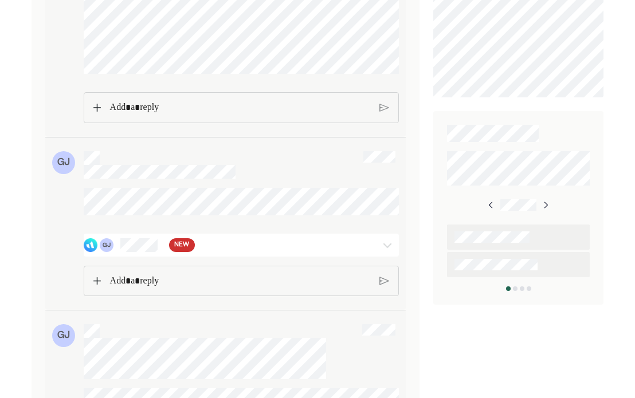
scroll to position [516, 0]
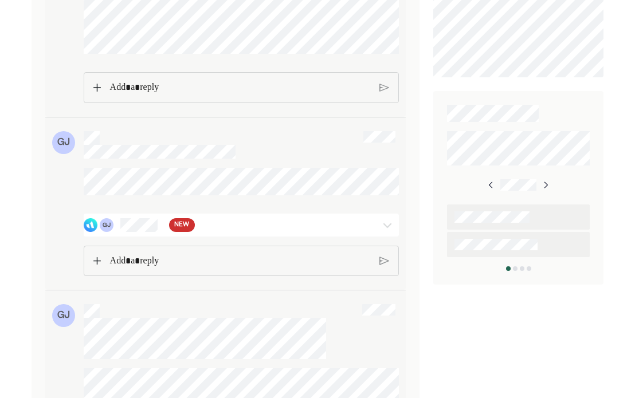
click at [388, 232] on img at bounding box center [388, 225] width 14 height 14
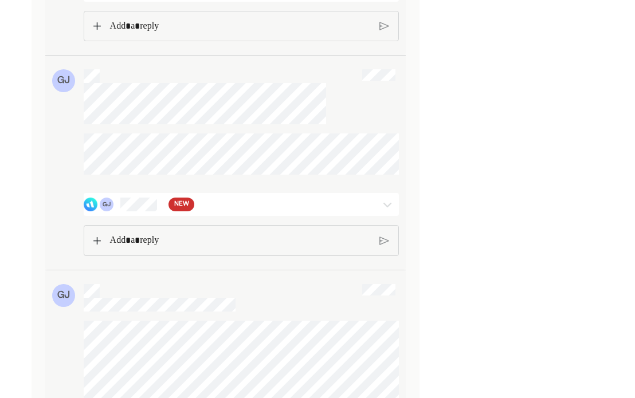
scroll to position [1089, 0]
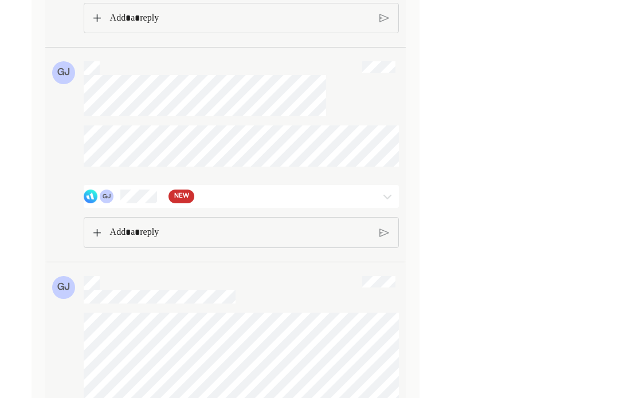
click at [391, 204] on img at bounding box center [388, 197] width 14 height 14
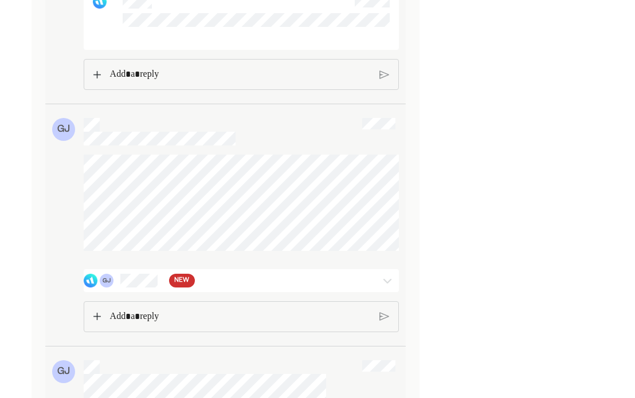
scroll to position [1892, 0]
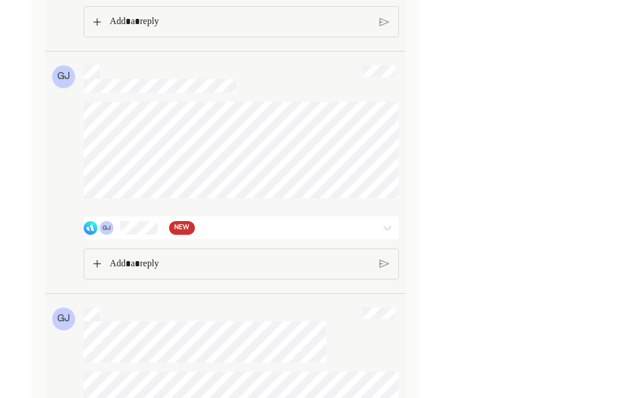
click at [388, 235] on img at bounding box center [388, 228] width 14 height 14
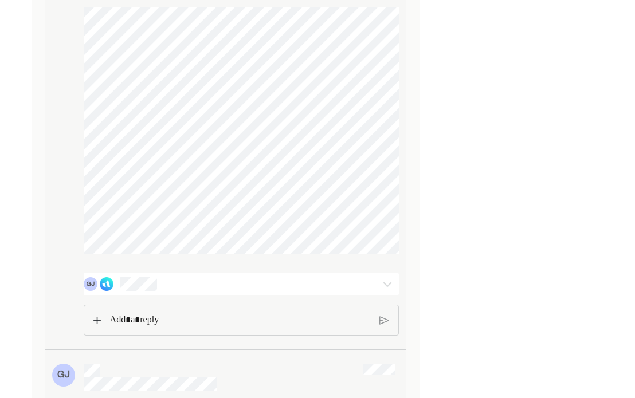
scroll to position [3612, 0]
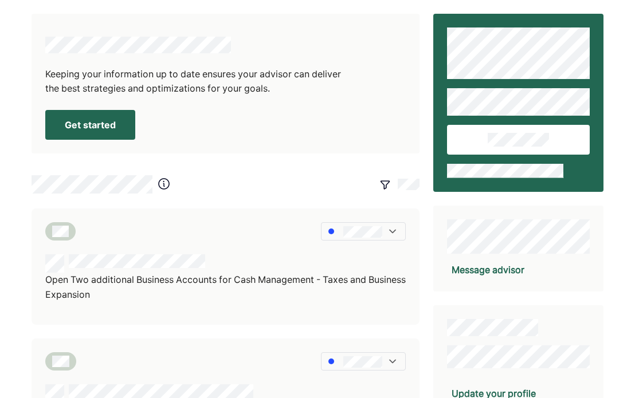
click at [108, 132] on button "Get started" at bounding box center [90, 125] width 90 height 30
click at [114, 120] on button "Continue" at bounding box center [85, 125] width 80 height 30
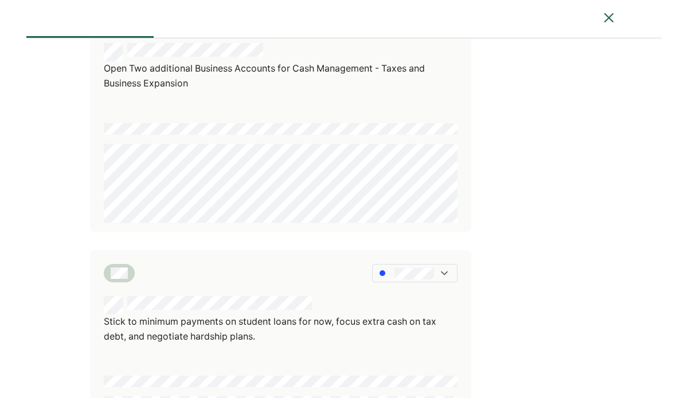
scroll to position [115, 0]
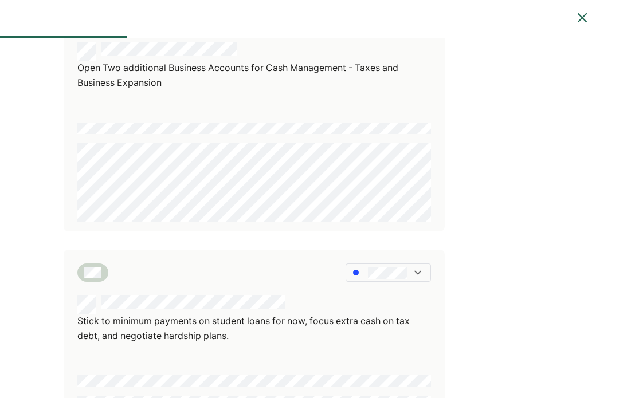
click at [0, 167] on html "How did this quarter go? Open Two additional Business Accounts for Cash Managem…" at bounding box center [317, 84] width 635 height 398
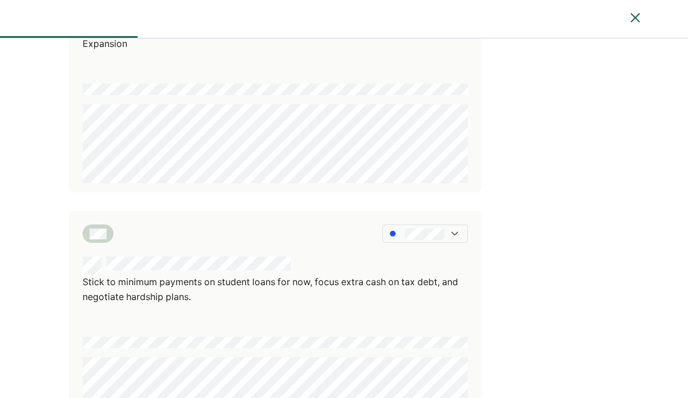
scroll to position [266, 0]
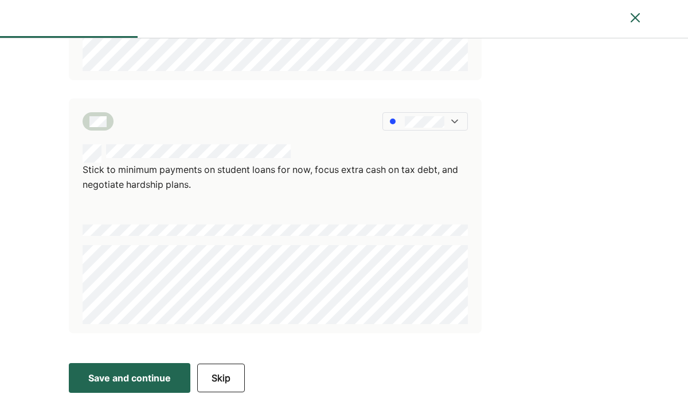
click at [14, 255] on div "How did this quarter go? Open Two additional Business Accounts for Cash Managem…" at bounding box center [344, 65] width 688 height 584
drag, startPoint x: 107, startPoint y: 375, endPoint x: 118, endPoint y: 370, distance: 11.8
click at [108, 376] on div "Save and continue" at bounding box center [129, 379] width 83 height 14
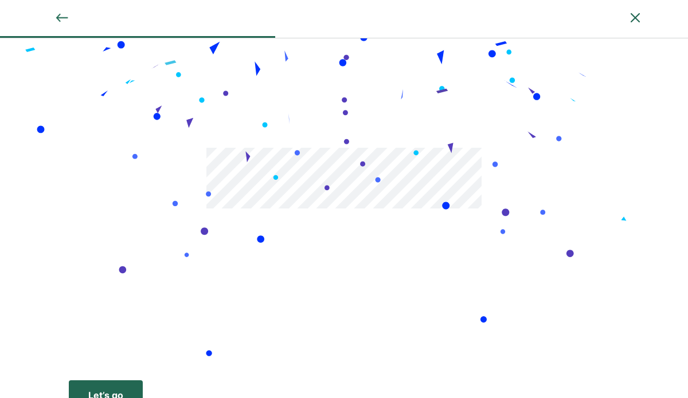
scroll to position [49, 0]
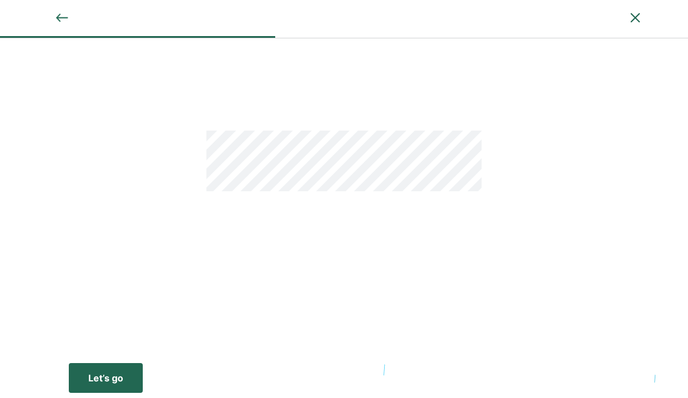
click at [123, 378] on button "Let’s go Save Let’s go" at bounding box center [106, 378] width 74 height 30
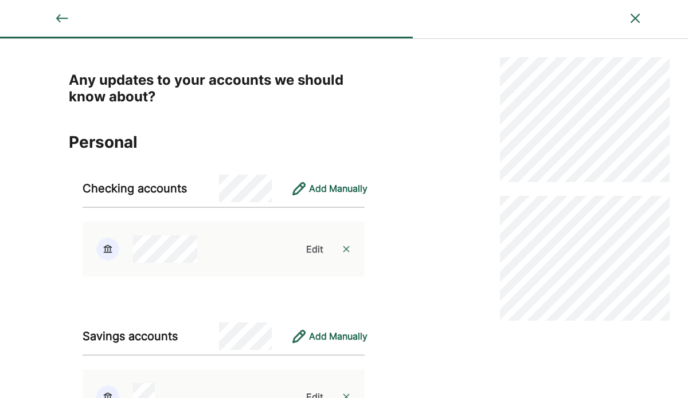
scroll to position [115, 0]
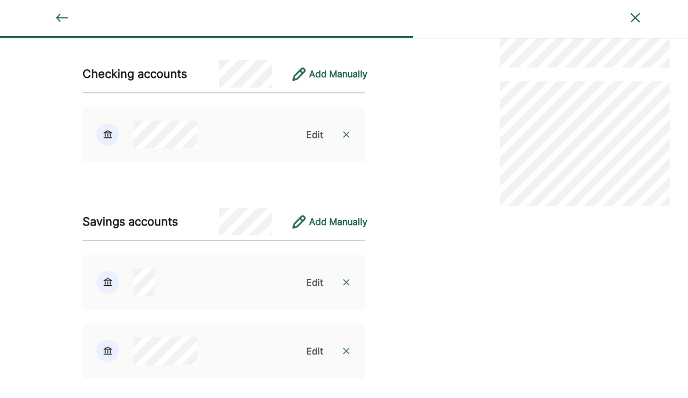
click at [314, 284] on div "Edit" at bounding box center [314, 283] width 17 height 14
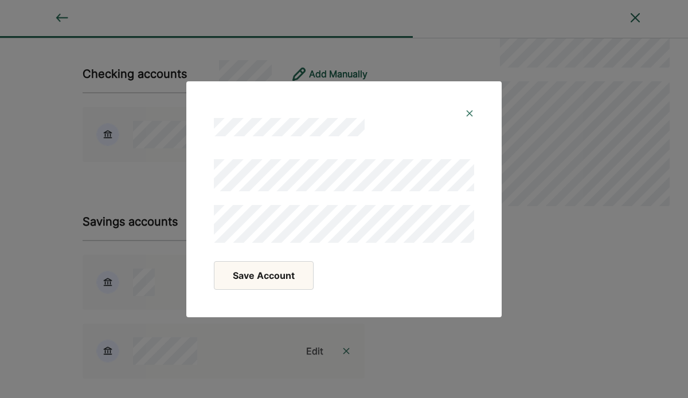
click at [261, 279] on button "Save Account" at bounding box center [264, 275] width 100 height 29
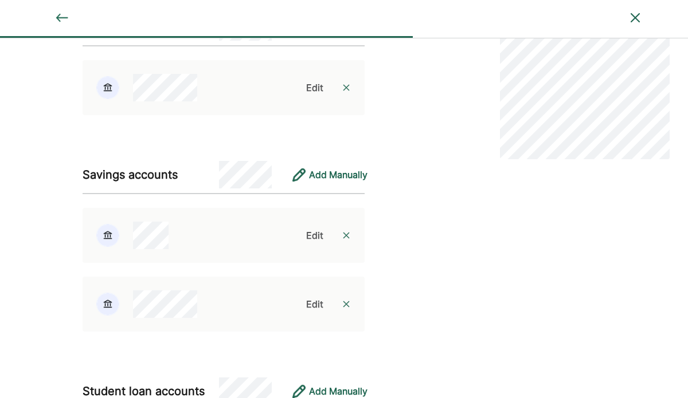
scroll to position [229, 0]
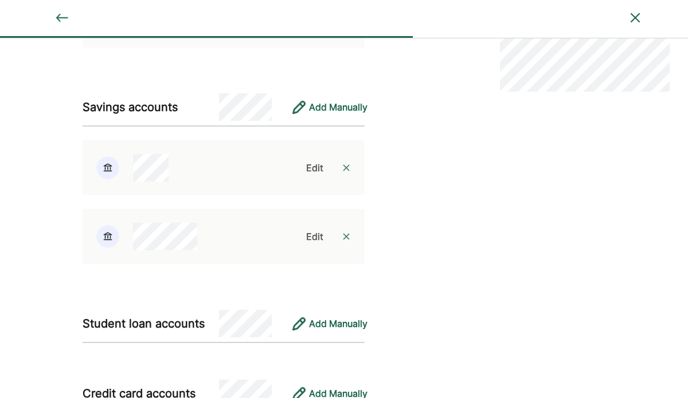
click at [349, 240] on img at bounding box center [346, 236] width 9 height 9
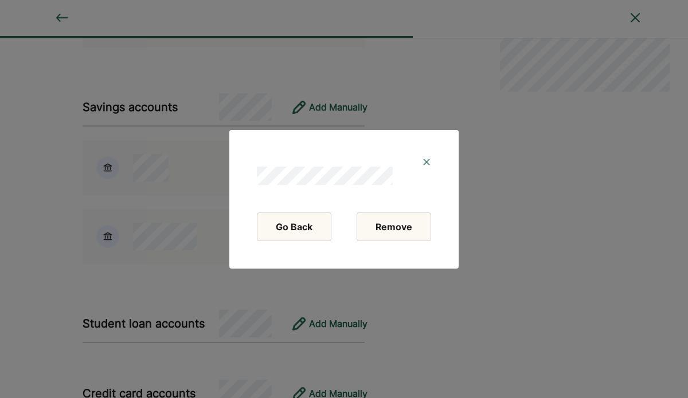
click at [393, 232] on button "Remove" at bounding box center [394, 227] width 75 height 29
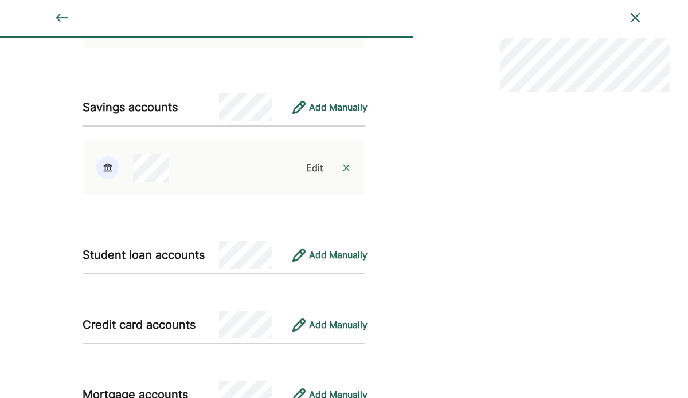
scroll to position [115, 0]
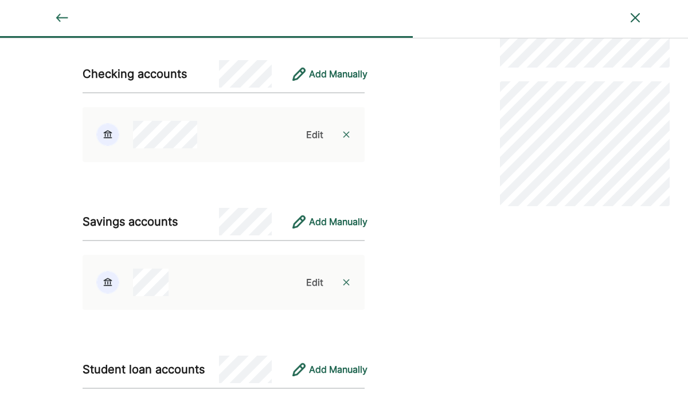
click at [309, 132] on div "Edit" at bounding box center [314, 135] width 17 height 14
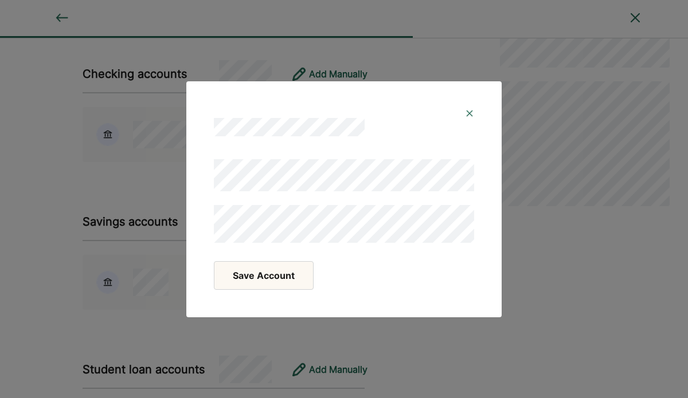
click at [268, 276] on button "Save Account" at bounding box center [264, 275] width 100 height 29
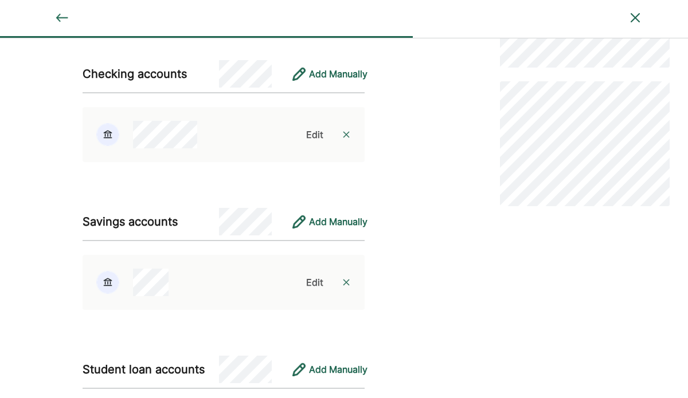
click at [310, 136] on div "Edit" at bounding box center [314, 135] width 17 height 14
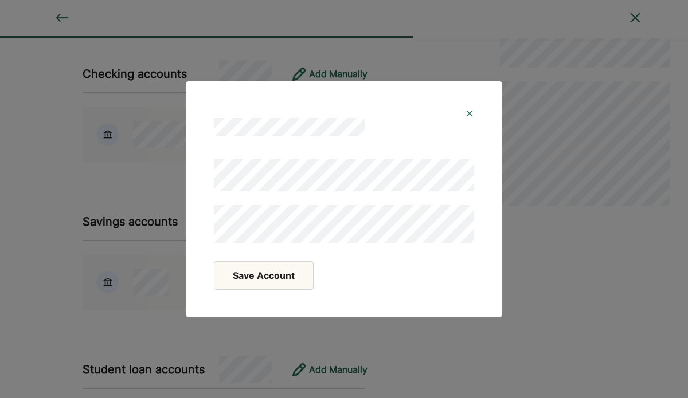
click at [268, 281] on button "Save Account" at bounding box center [264, 275] width 100 height 29
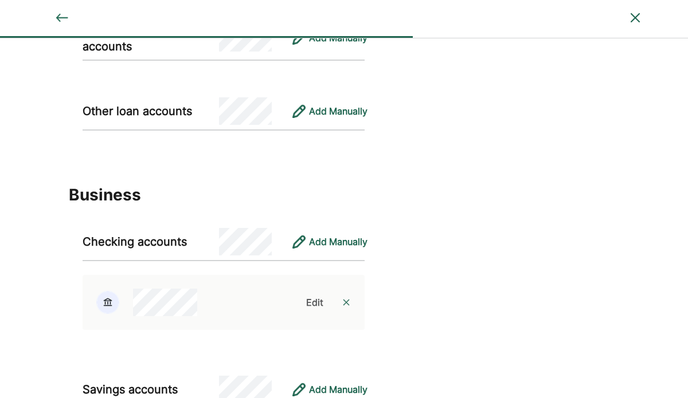
scroll to position [1032, 0]
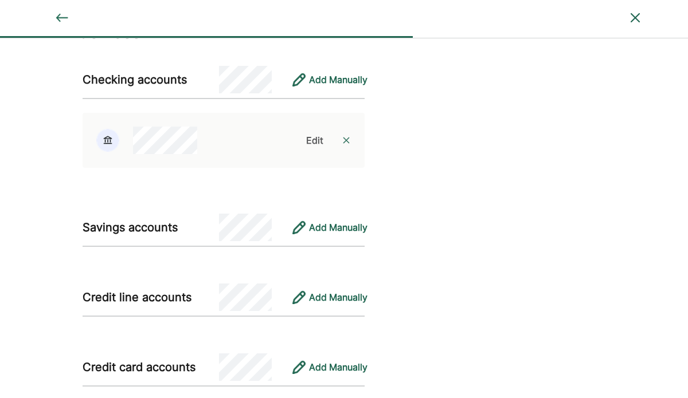
click at [315, 138] on div "Edit" at bounding box center [314, 141] width 17 height 14
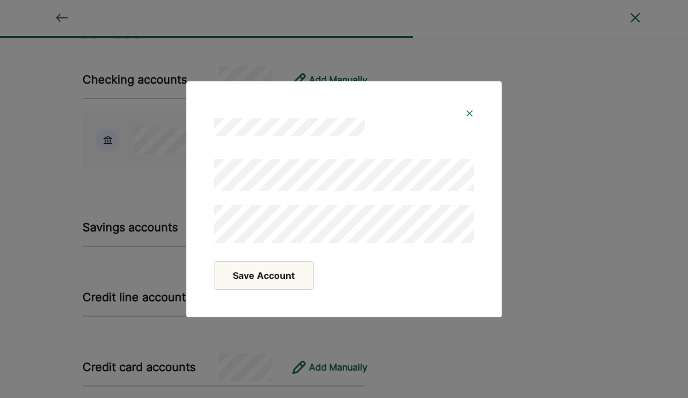
click at [251, 276] on button "Save Account" at bounding box center [264, 275] width 100 height 29
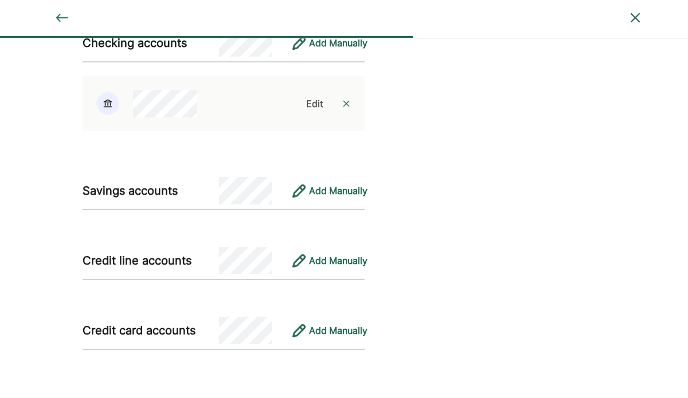
scroll to position [1101, 0]
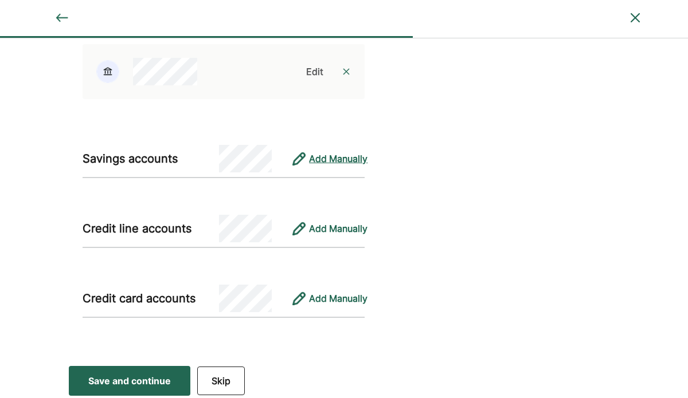
click at [310, 159] on div "Add Manually" at bounding box center [338, 159] width 58 height 14
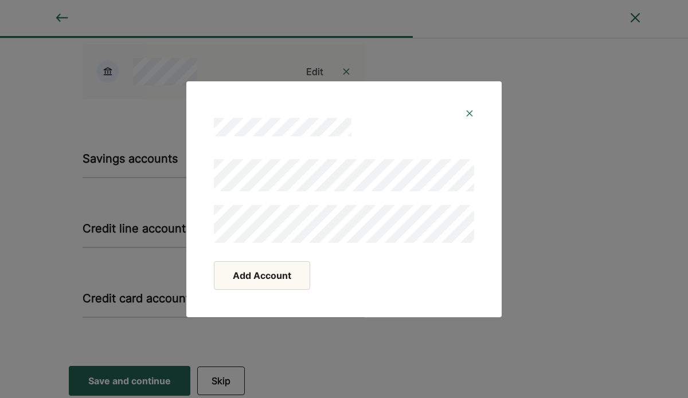
click at [316, 194] on div at bounding box center [344, 201] width 260 height 84
click at [276, 270] on button "Add Account" at bounding box center [262, 275] width 96 height 29
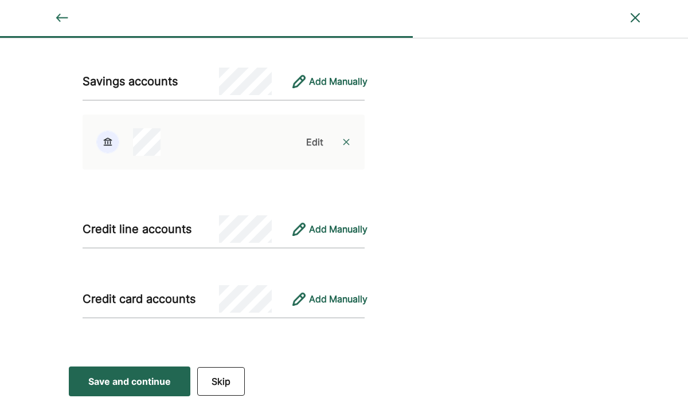
scroll to position [1179, 0]
click at [116, 374] on div "Save and continue" at bounding box center [129, 381] width 83 height 14
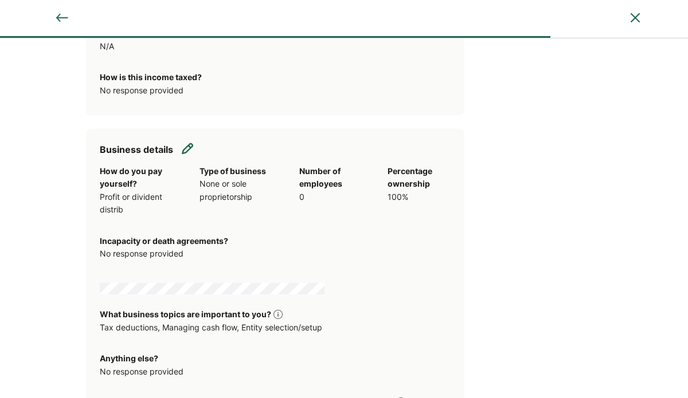
scroll to position [516, 0]
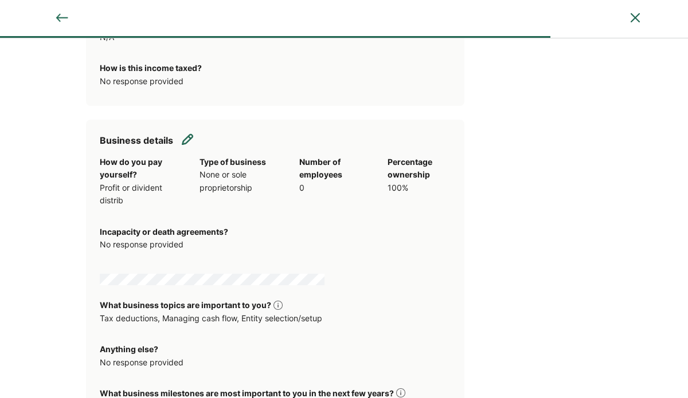
click at [186, 140] on img at bounding box center [187, 139] width 11 height 11
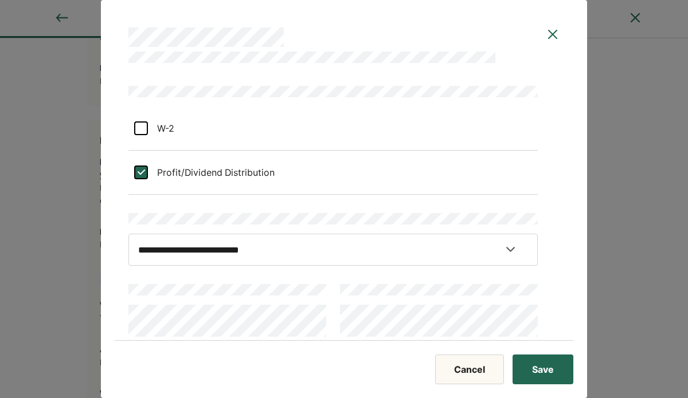
scroll to position [57, 0]
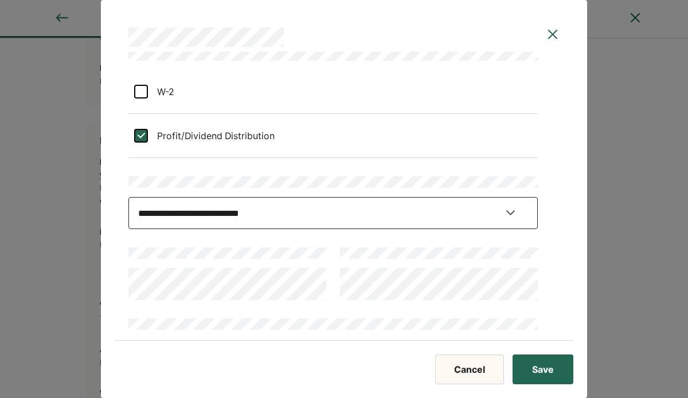
click at [509, 212] on select "**********" at bounding box center [332, 213] width 409 height 32
select select "**********"
click at [128, 197] on select "**********" at bounding box center [332, 213] width 409 height 32
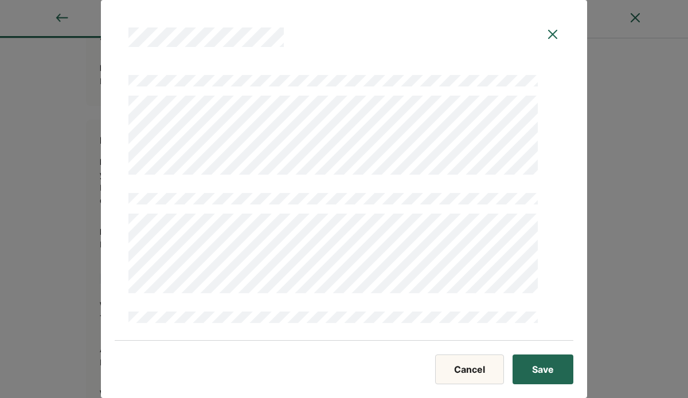
scroll to position [1663, 0]
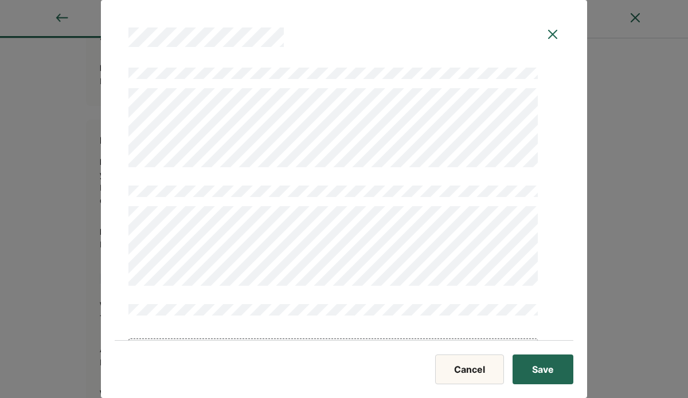
click at [550, 37] on img at bounding box center [553, 35] width 14 height 14
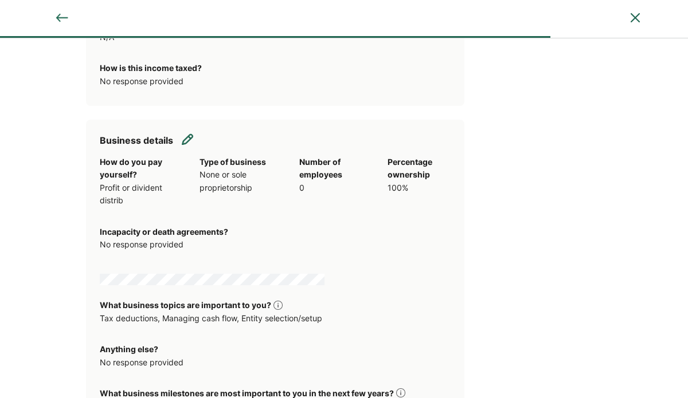
click at [187, 139] on img at bounding box center [187, 139] width 11 height 11
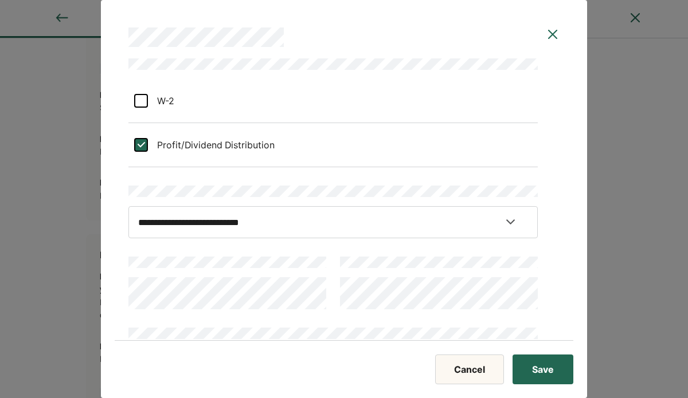
scroll to position [115, 0]
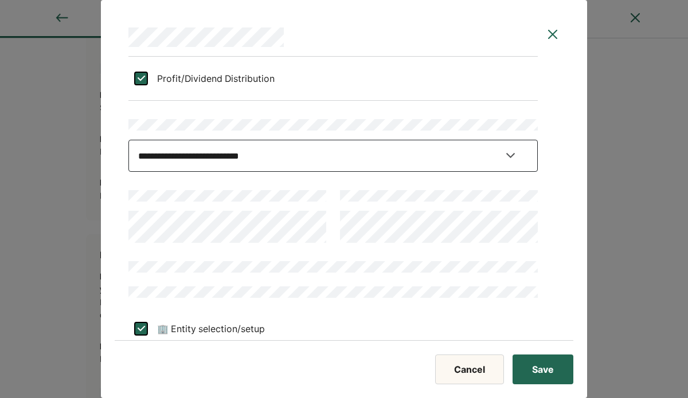
click at [505, 161] on select "**********" at bounding box center [332, 156] width 409 height 32
select select "**********"
click at [128, 140] on select "**********" at bounding box center [332, 156] width 409 height 32
click at [543, 368] on button "Save" at bounding box center [543, 370] width 61 height 30
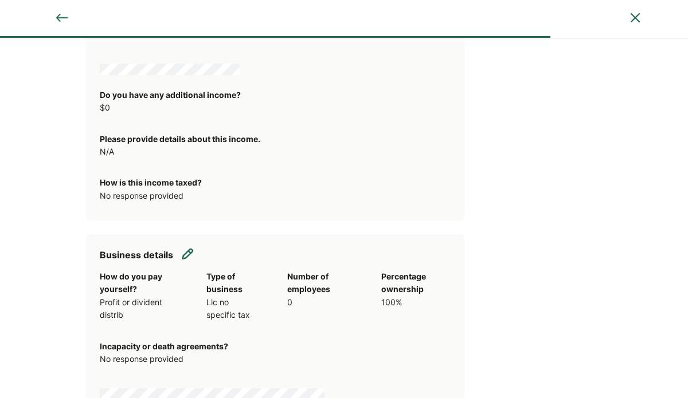
scroll to position [516, 0]
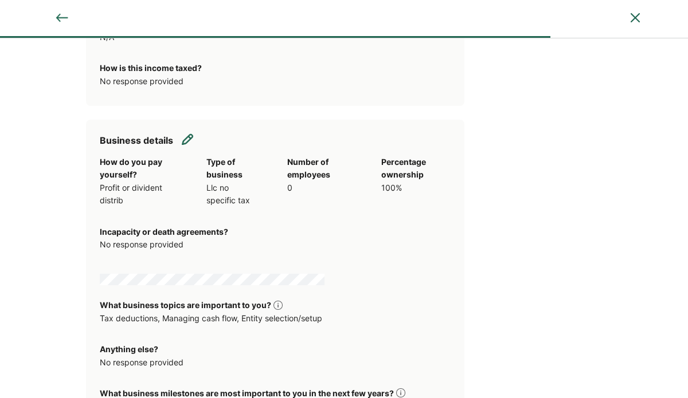
click at [230, 249] on div "How do you pay yourself? Profit or divident distrib Type of business Llc no spe…" at bounding box center [275, 403] width 351 height 495
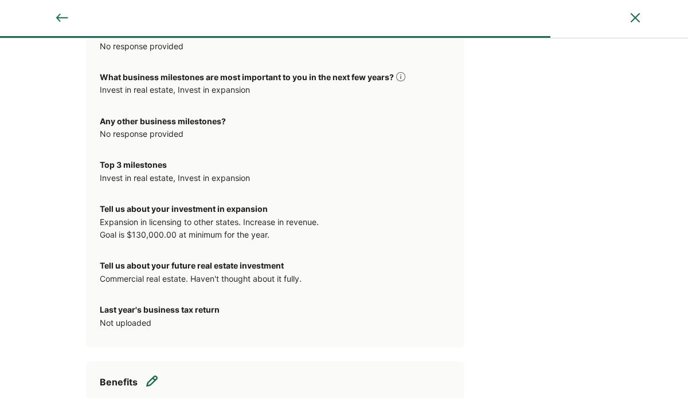
scroll to position [975, 0]
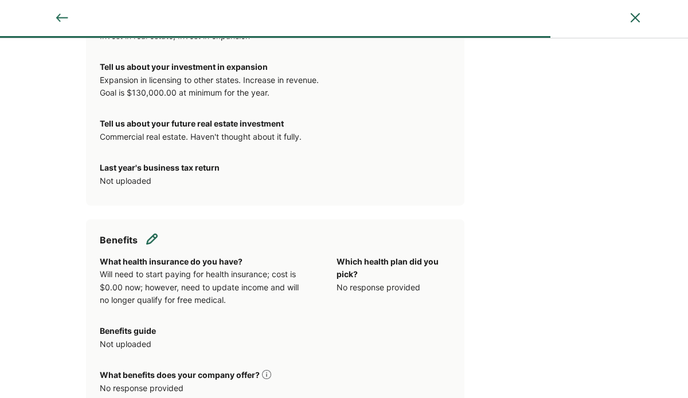
click at [153, 239] on img at bounding box center [151, 238] width 11 height 11
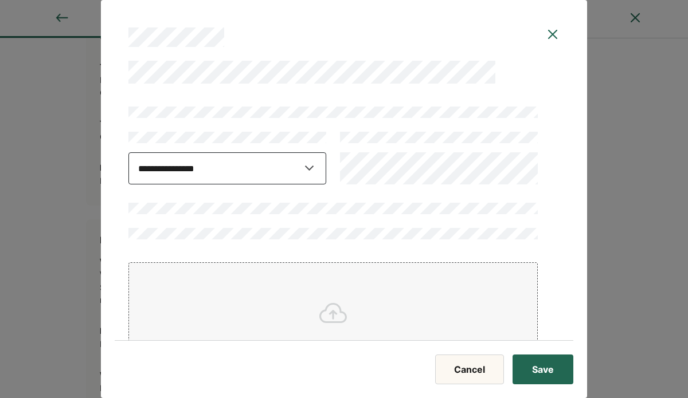
click at [307, 164] on select "**********" at bounding box center [227, 169] width 198 height 32
select select "*****"
click at [128, 175] on select "**********" at bounding box center [227, 169] width 198 height 32
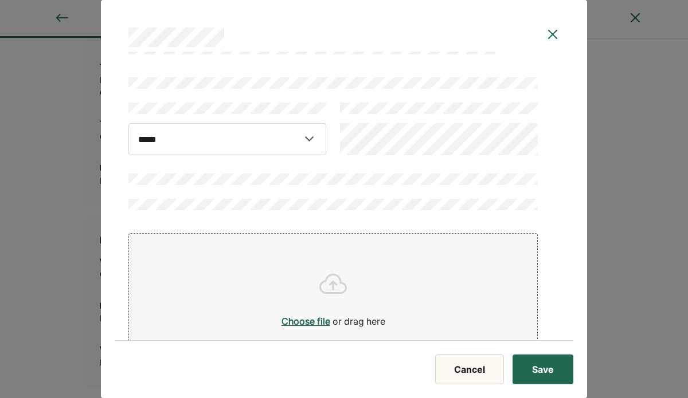
scroll to position [0, 0]
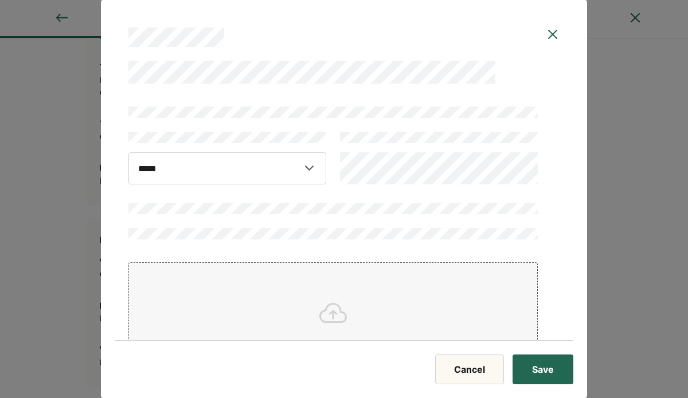
click at [467, 372] on button "Cancel" at bounding box center [469, 370] width 69 height 30
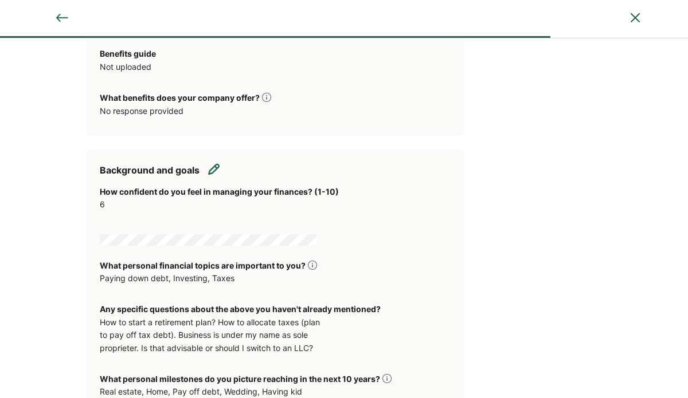
scroll to position [1128, 0]
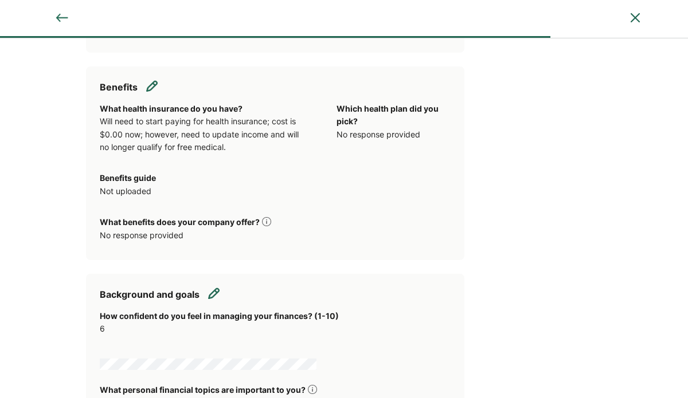
click at [211, 295] on img at bounding box center [213, 293] width 11 height 11
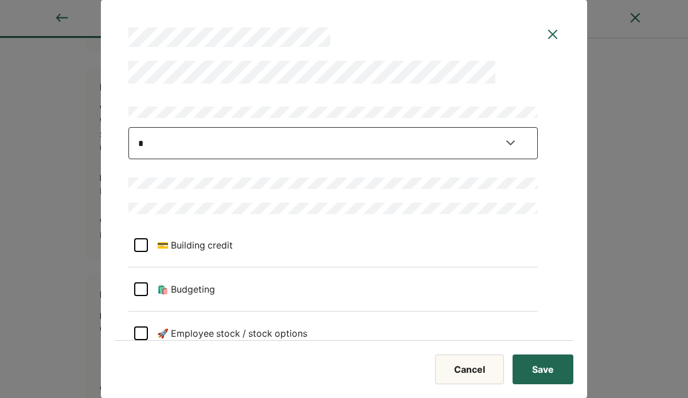
click at [509, 143] on select "**********" at bounding box center [332, 143] width 409 height 32
click at [128, 127] on select "**********" at bounding box center [332, 143] width 409 height 32
click at [518, 147] on select "**********" at bounding box center [332, 143] width 409 height 32
select select "*"
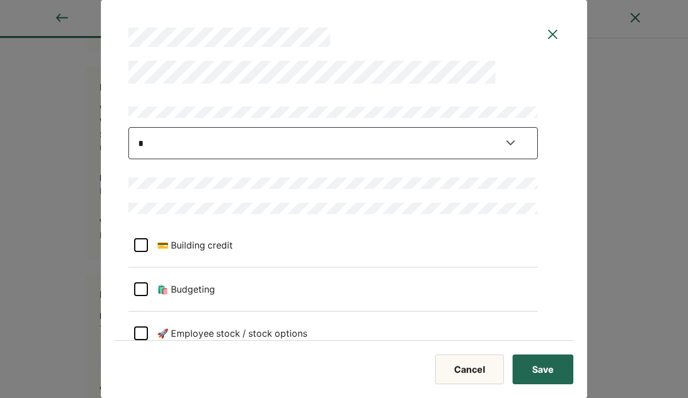
click at [128, 127] on select "**********" at bounding box center [332, 143] width 409 height 32
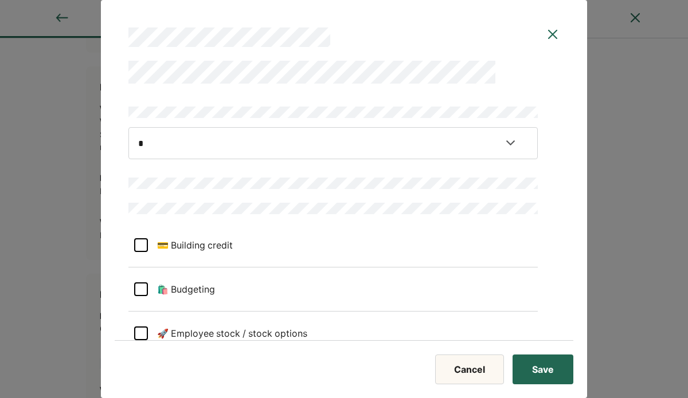
click at [607, 250] on div "**********" at bounding box center [344, 199] width 688 height 398
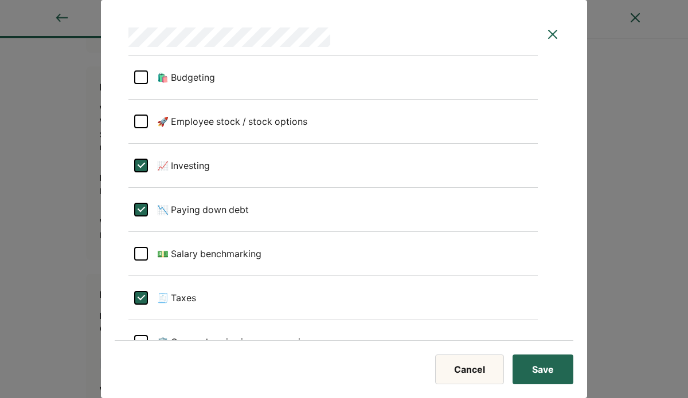
scroll to position [229, 0]
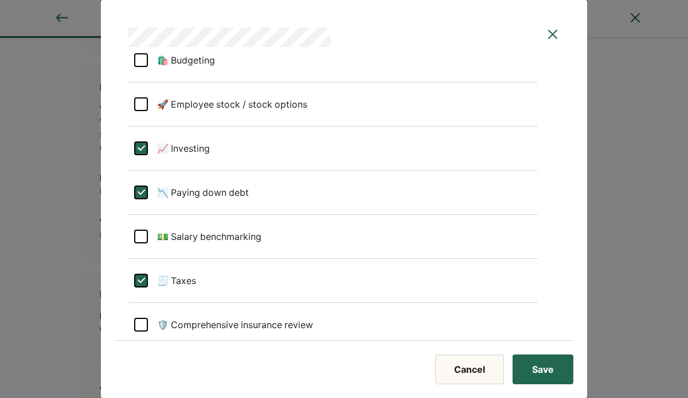
click at [146, 150] on div "L" at bounding box center [141, 149] width 14 height 14
click at [136, 237] on div at bounding box center [141, 237] width 14 height 14
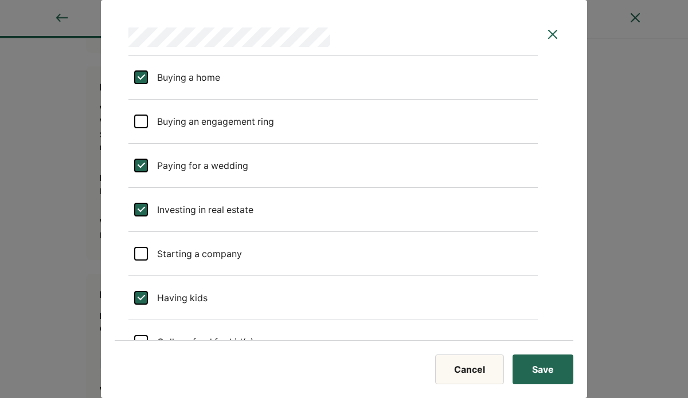
scroll to position [860, 0]
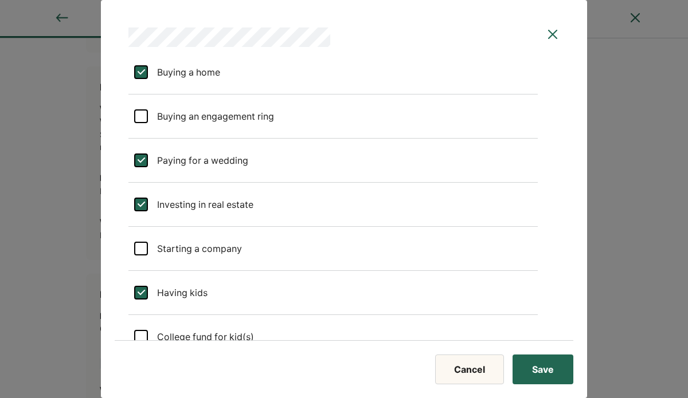
click at [144, 156] on div "L" at bounding box center [141, 161] width 14 height 14
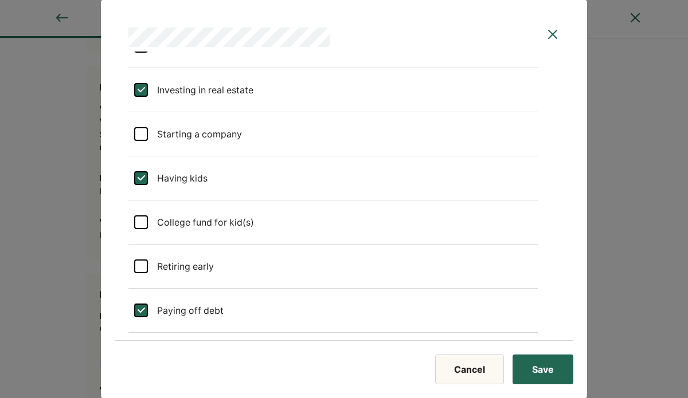
click at [147, 172] on div "L" at bounding box center [141, 178] width 14 height 14
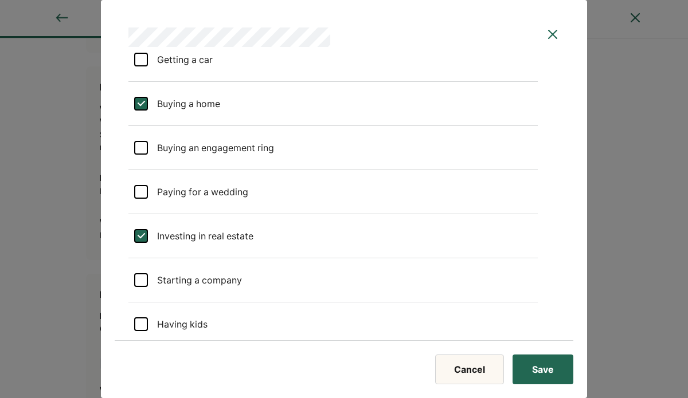
scroll to position [860, 0]
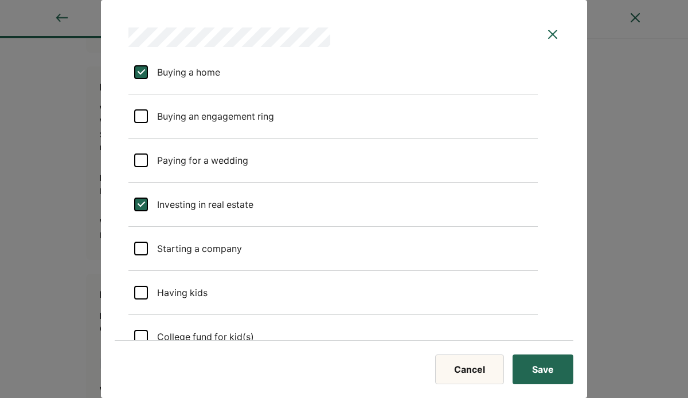
click at [142, 158] on div at bounding box center [141, 161] width 14 height 14
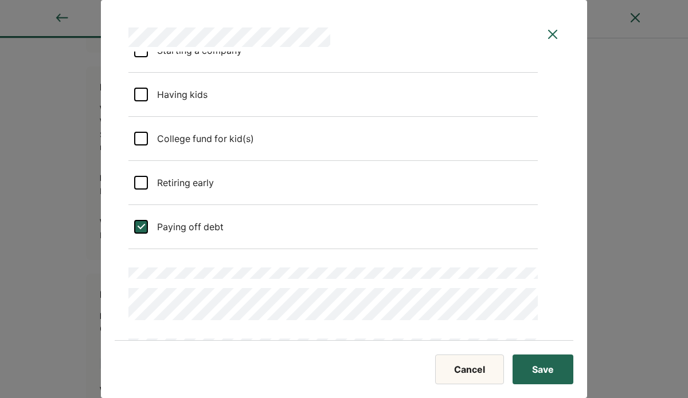
scroll to position [1032, 0]
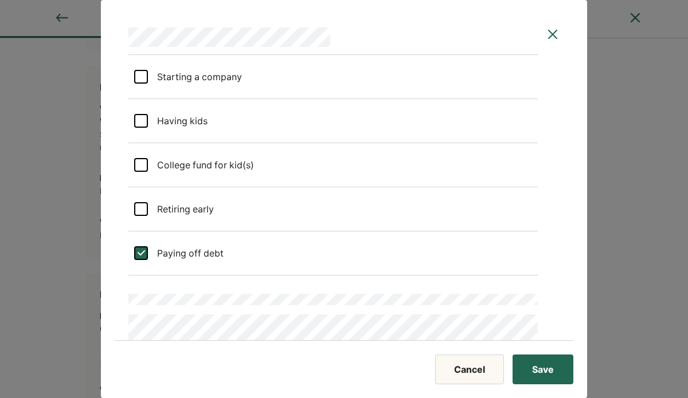
click at [151, 214] on early "Retiring early" at bounding box center [181, 209] width 66 height 32
click at [144, 209] on div "L" at bounding box center [141, 209] width 14 height 14
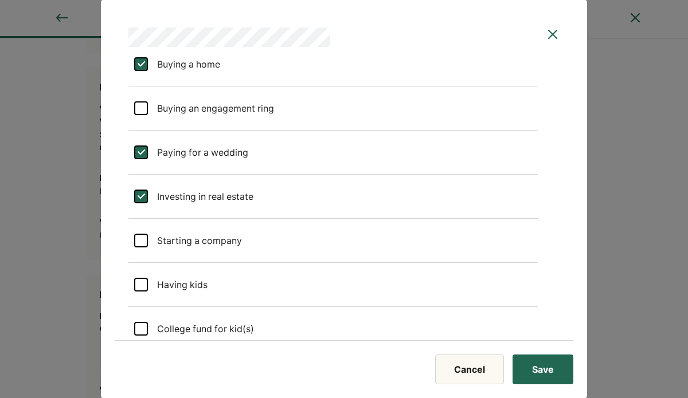
scroll to position [860, 0]
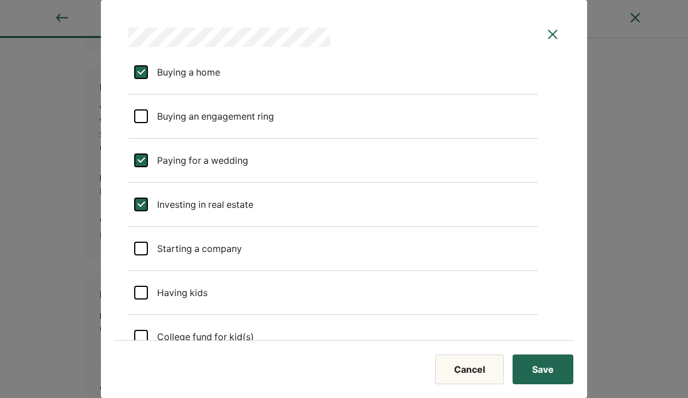
drag, startPoint x: 144, startPoint y: 292, endPoint x: 154, endPoint y: 292, distance: 9.7
click at [145, 292] on div at bounding box center [141, 293] width 14 height 14
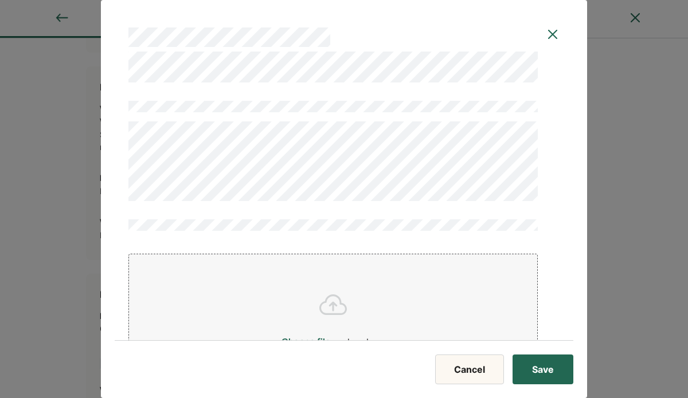
scroll to position [1871, 0]
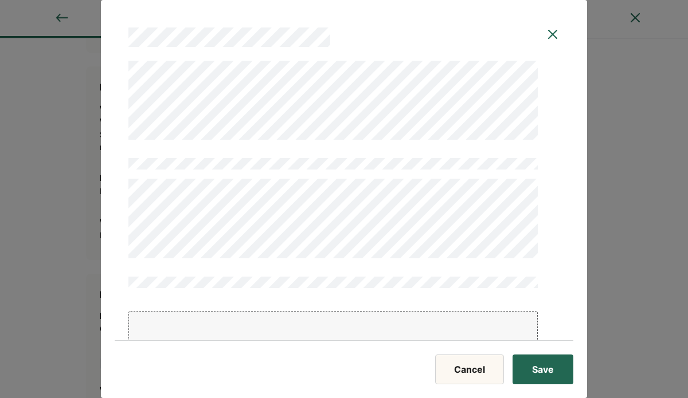
click at [126, 233] on div "**********" at bounding box center [344, 197] width 459 height 290
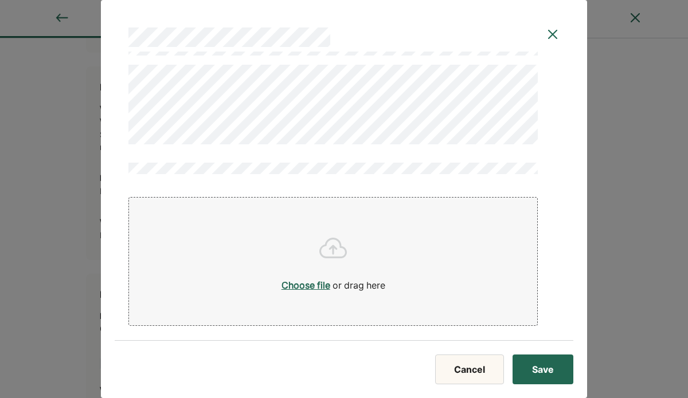
scroll to position [2039, 0]
click at [550, 370] on button "Save" at bounding box center [543, 370] width 61 height 30
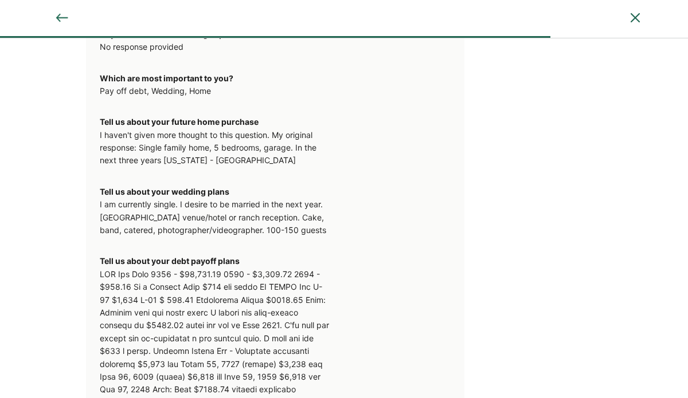
scroll to position [1644, 0]
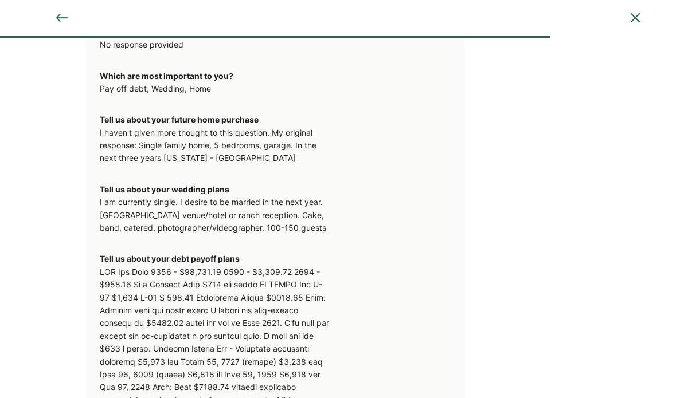
click at [264, 221] on div "I am currently single. I desire to be married in the next year. Wedding - Beach…" at bounding box center [214, 215] width 229 height 38
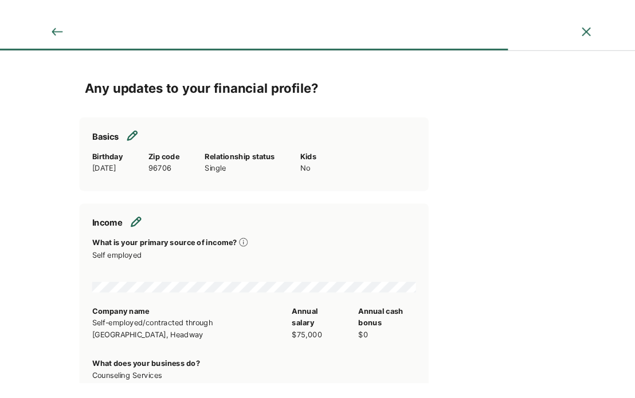
scroll to position [0, 0]
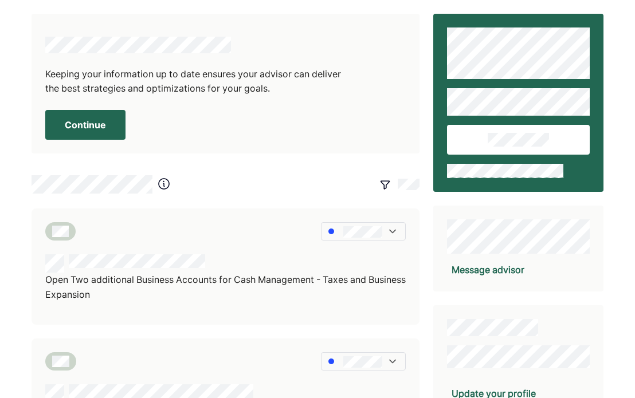
click at [99, 125] on button "Continue" at bounding box center [85, 125] width 80 height 30
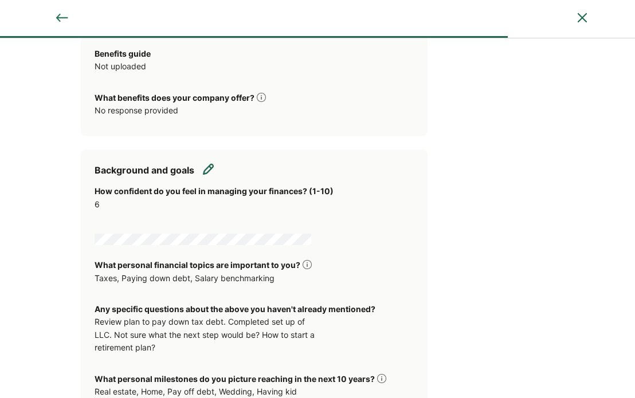
scroll to position [1204, 0]
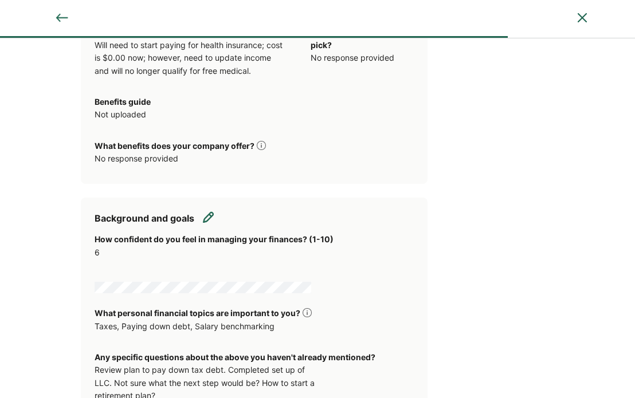
click at [209, 212] on img at bounding box center [208, 217] width 11 height 11
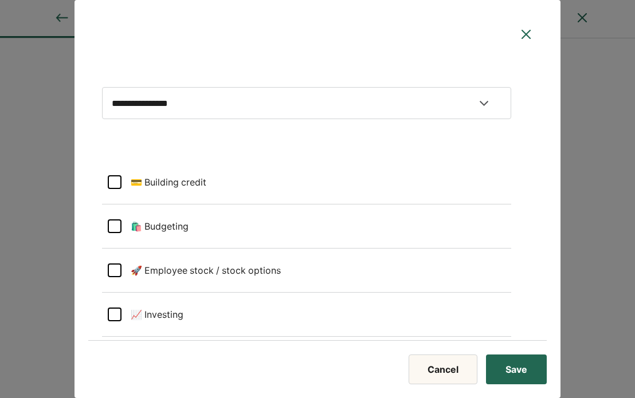
select select "*"
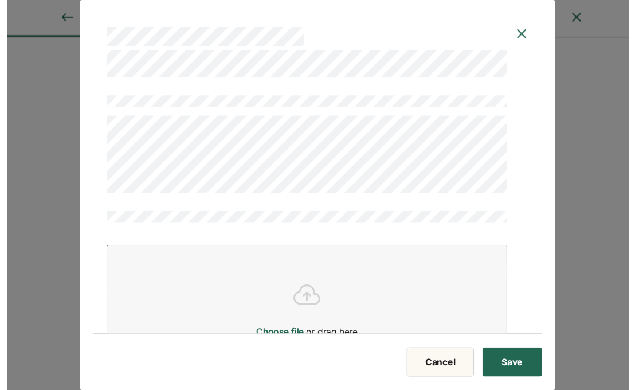
scroll to position [2003, 0]
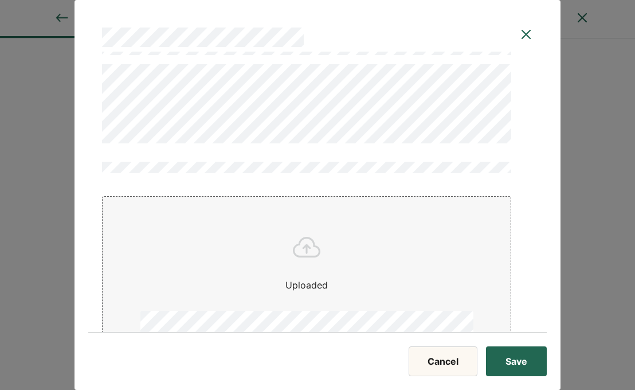
click at [523, 363] on button "Save" at bounding box center [516, 361] width 61 height 30
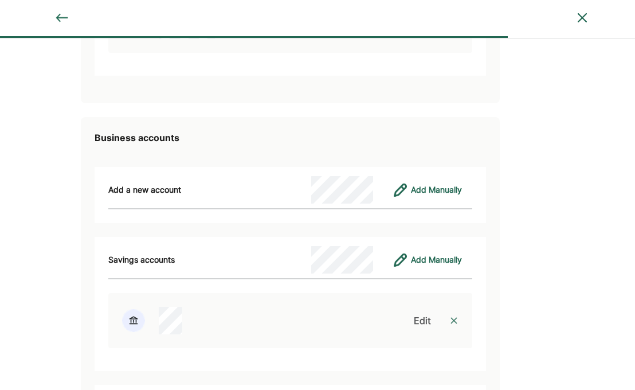
scroll to position [3153, 0]
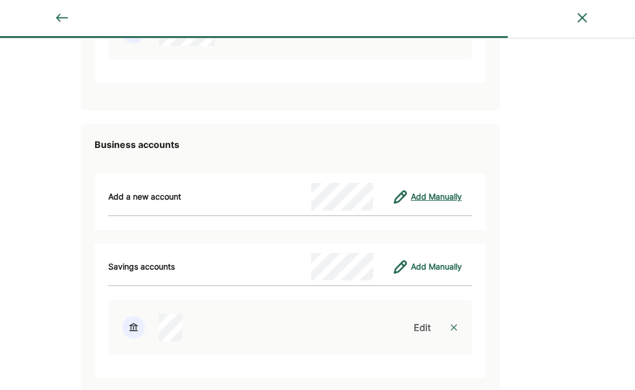
click at [411, 191] on div "Add Manually" at bounding box center [436, 197] width 51 height 14
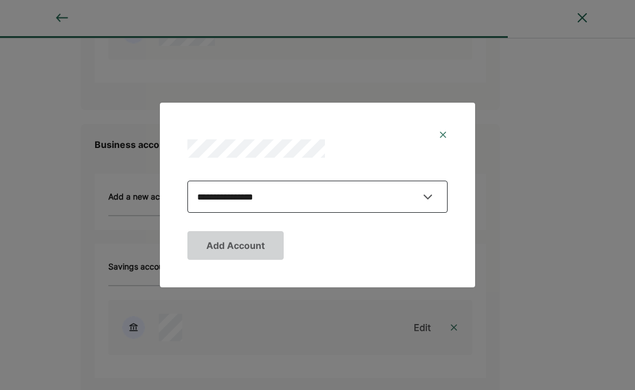
click at [386, 198] on select "**********" at bounding box center [317, 197] width 260 height 32
select select "********"
click at [187, 181] on select "**********" at bounding box center [317, 197] width 260 height 32
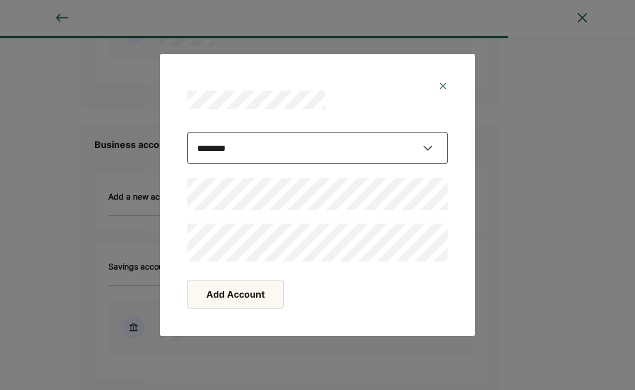
click at [306, 156] on select "**********" at bounding box center [317, 148] width 260 height 32
click at [252, 295] on button "Add Account" at bounding box center [235, 294] width 96 height 29
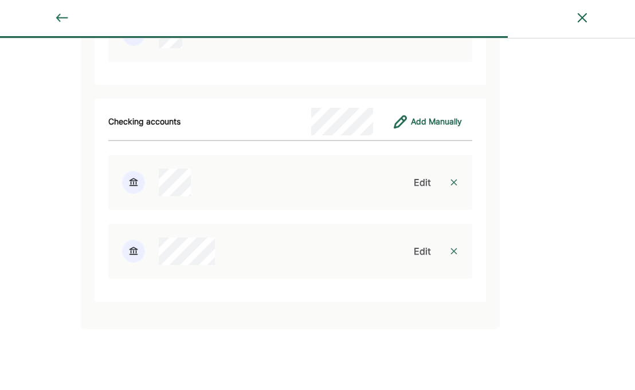
scroll to position [3499, 0]
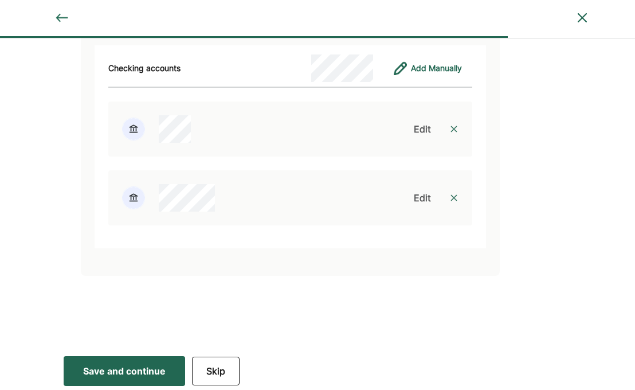
drag, startPoint x: 151, startPoint y: 363, endPoint x: 154, endPoint y: 334, distance: 29.9
click at [151, 364] on div "Save and continue" at bounding box center [124, 371] width 83 height 14
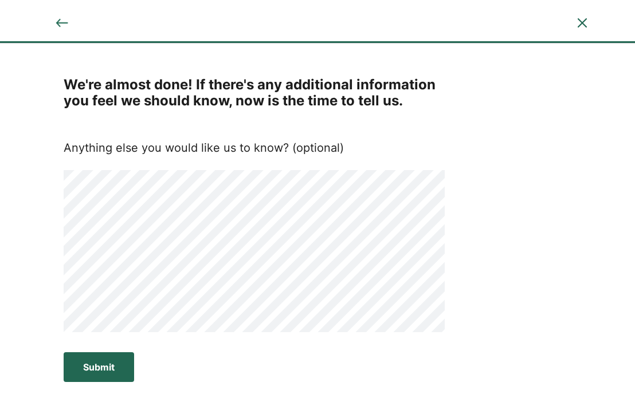
scroll to position [0, 0]
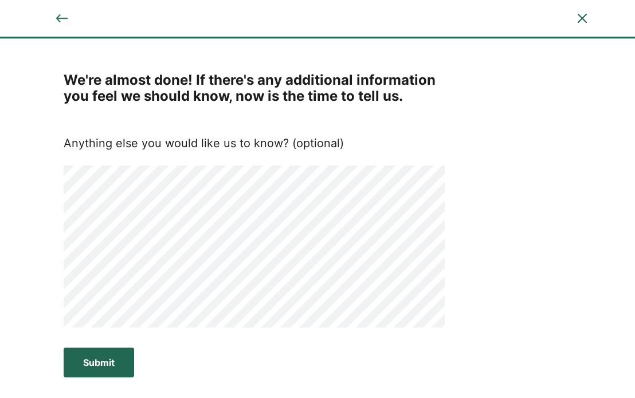
click at [108, 359] on div "Submit" at bounding box center [99, 363] width 32 height 14
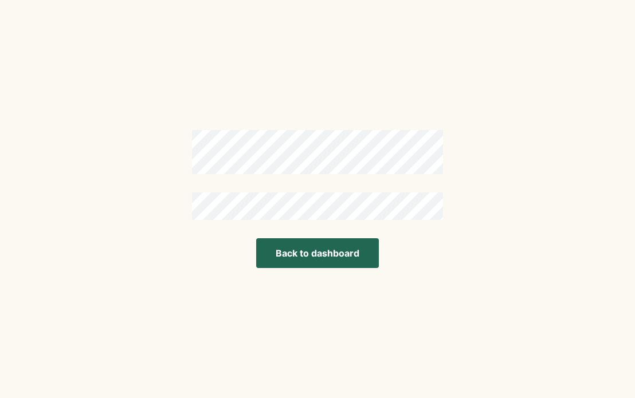
click at [303, 263] on button "Back to dashboard" at bounding box center [317, 253] width 123 height 30
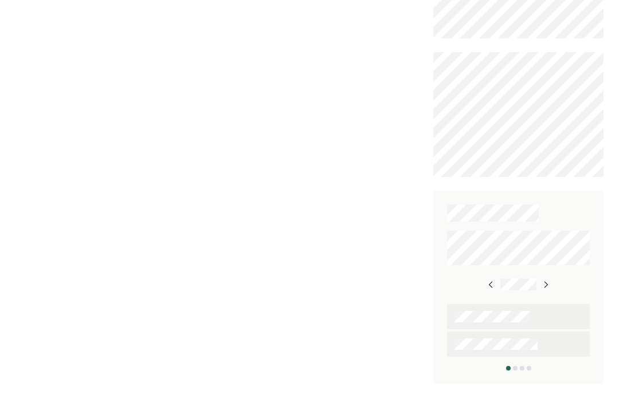
scroll to position [572, 0]
